Goal: Information Seeking & Learning: Learn about a topic

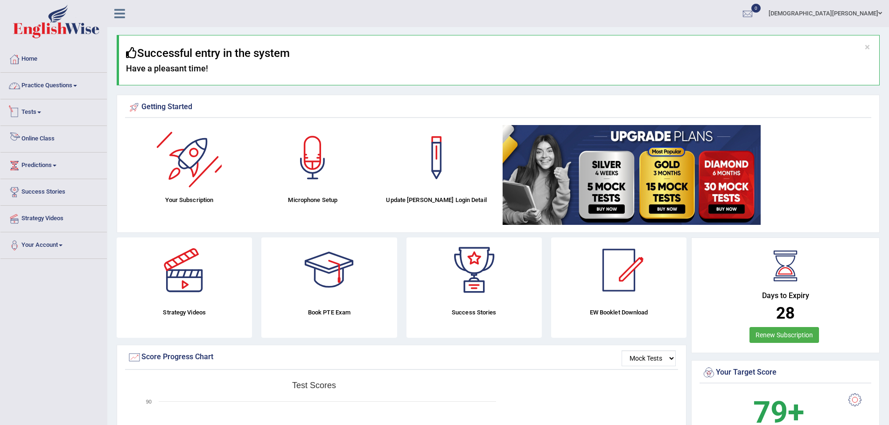
click at [29, 144] on link "Online Class" at bounding box center [53, 137] width 106 height 23
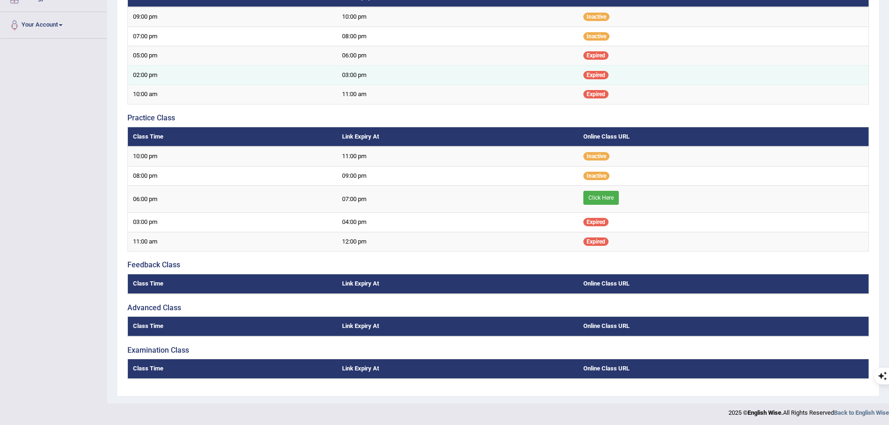
scroll to position [222, 0]
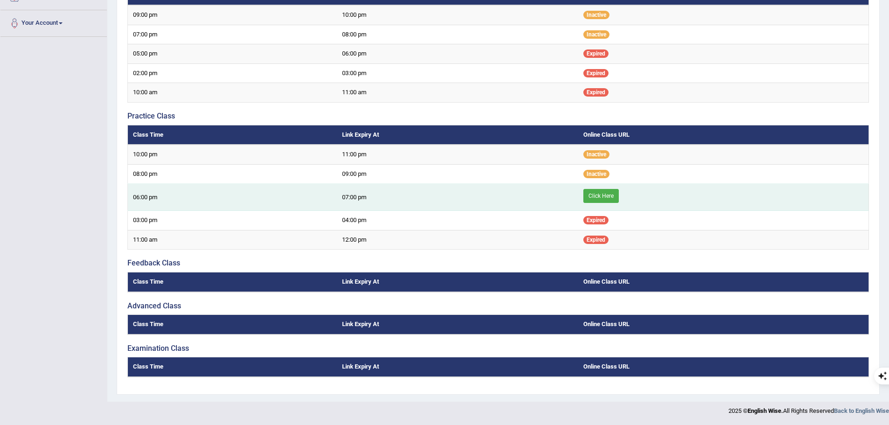
click at [605, 196] on link "Click Here" at bounding box center [600, 196] width 35 height 14
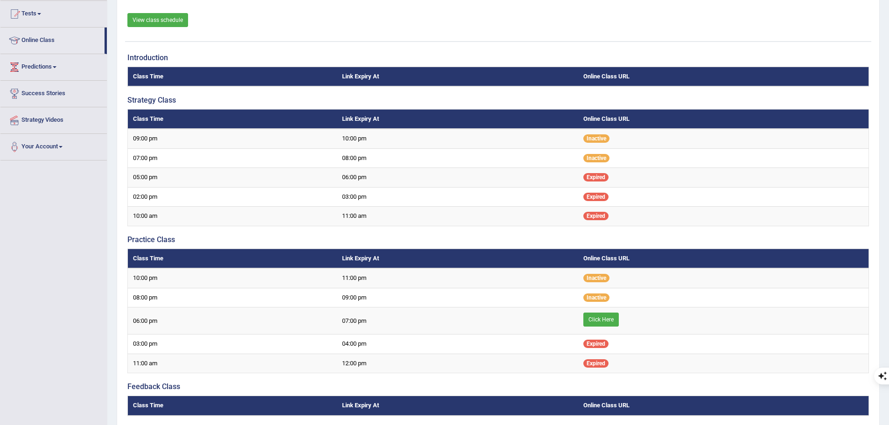
scroll to position [82, 0]
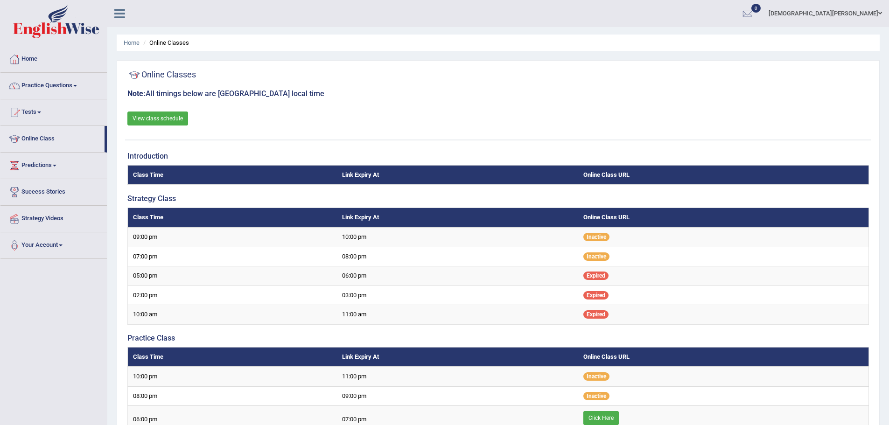
scroll to position [82, 0]
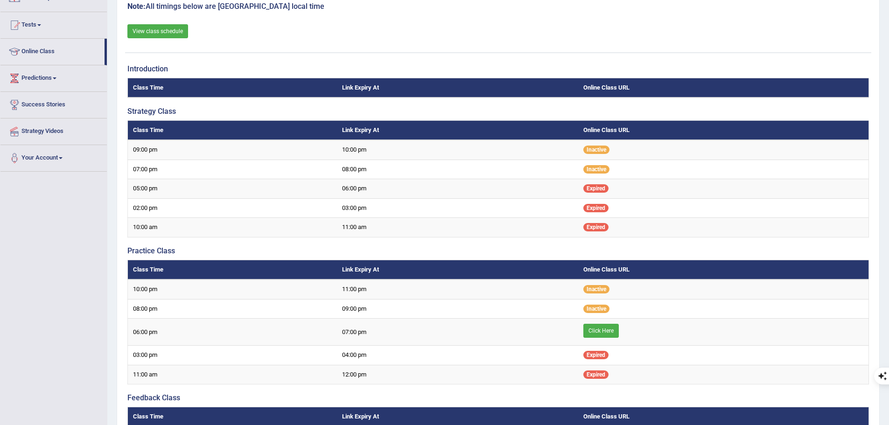
scroll to position [82, 0]
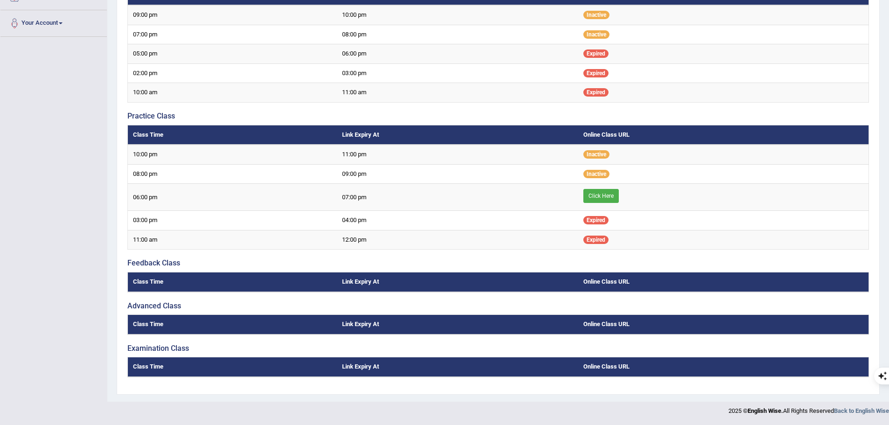
scroll to position [129, 0]
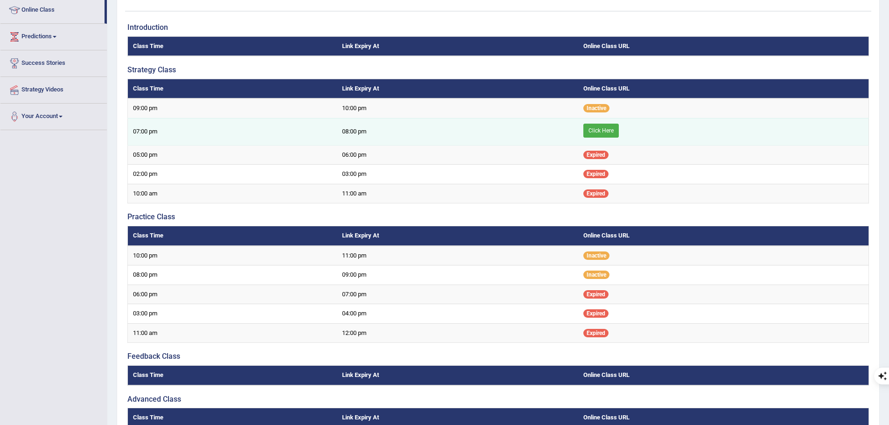
click at [591, 132] on link "Click Here" at bounding box center [600, 131] width 35 height 14
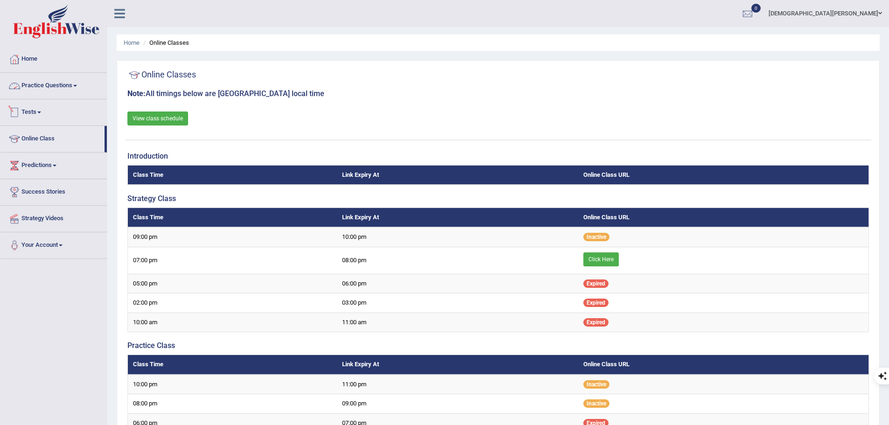
click at [84, 86] on link "Practice Questions" at bounding box center [53, 84] width 106 height 23
click at [471, 51] on div "Home Online Classes Online Classes Note: All timings below are Melbourne local …" at bounding box center [498, 312] width 782 height 624
